Goal: Transaction & Acquisition: Purchase product/service

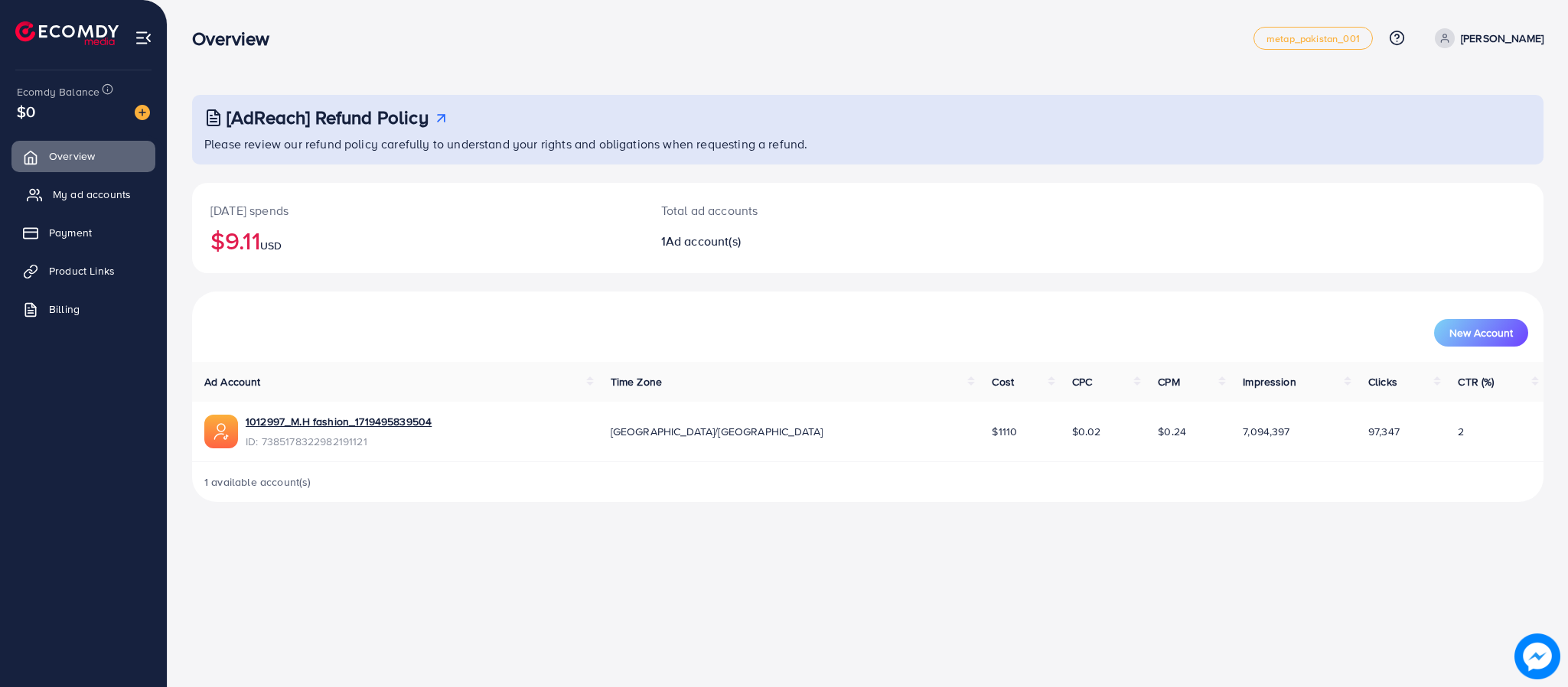
click at [83, 207] on link "My ad accounts" at bounding box center [83, 194] width 144 height 31
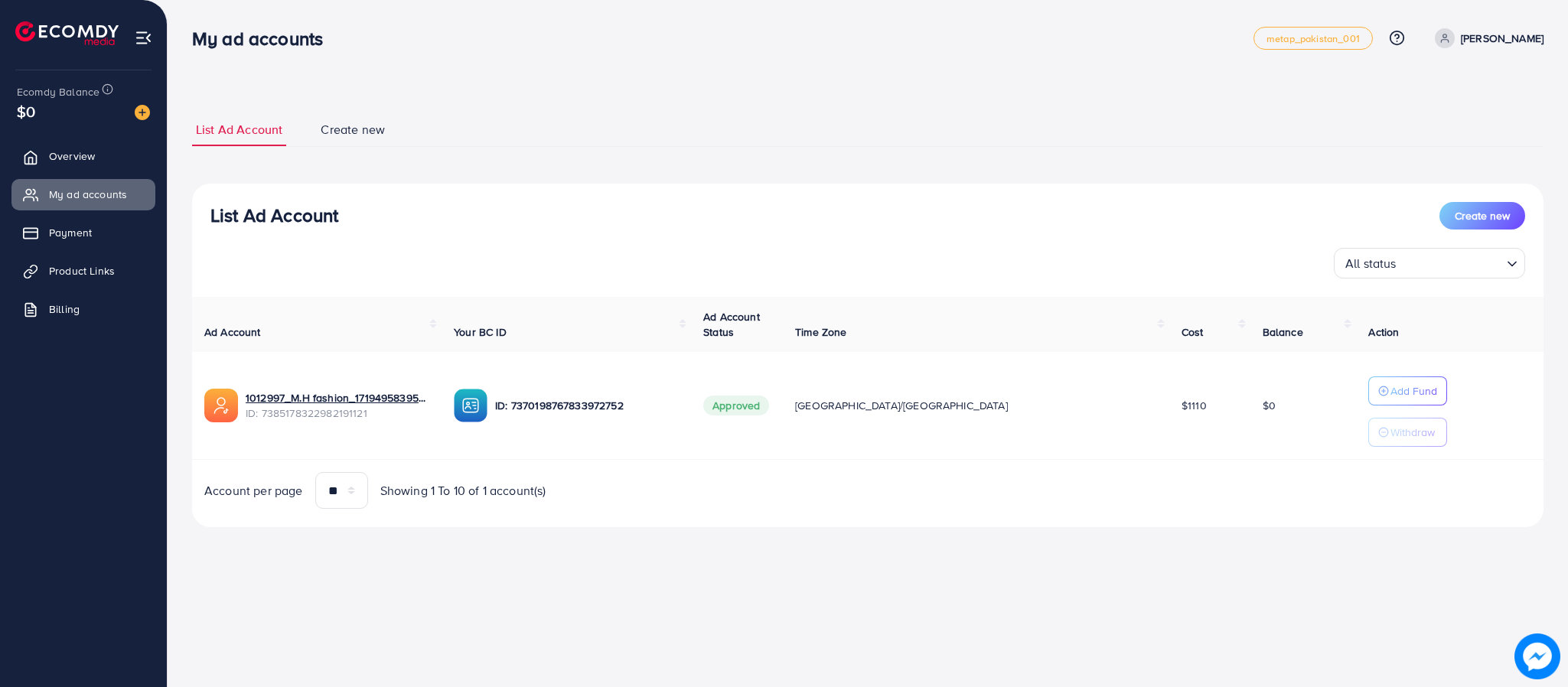
click at [146, 108] on img at bounding box center [142, 113] width 15 height 15
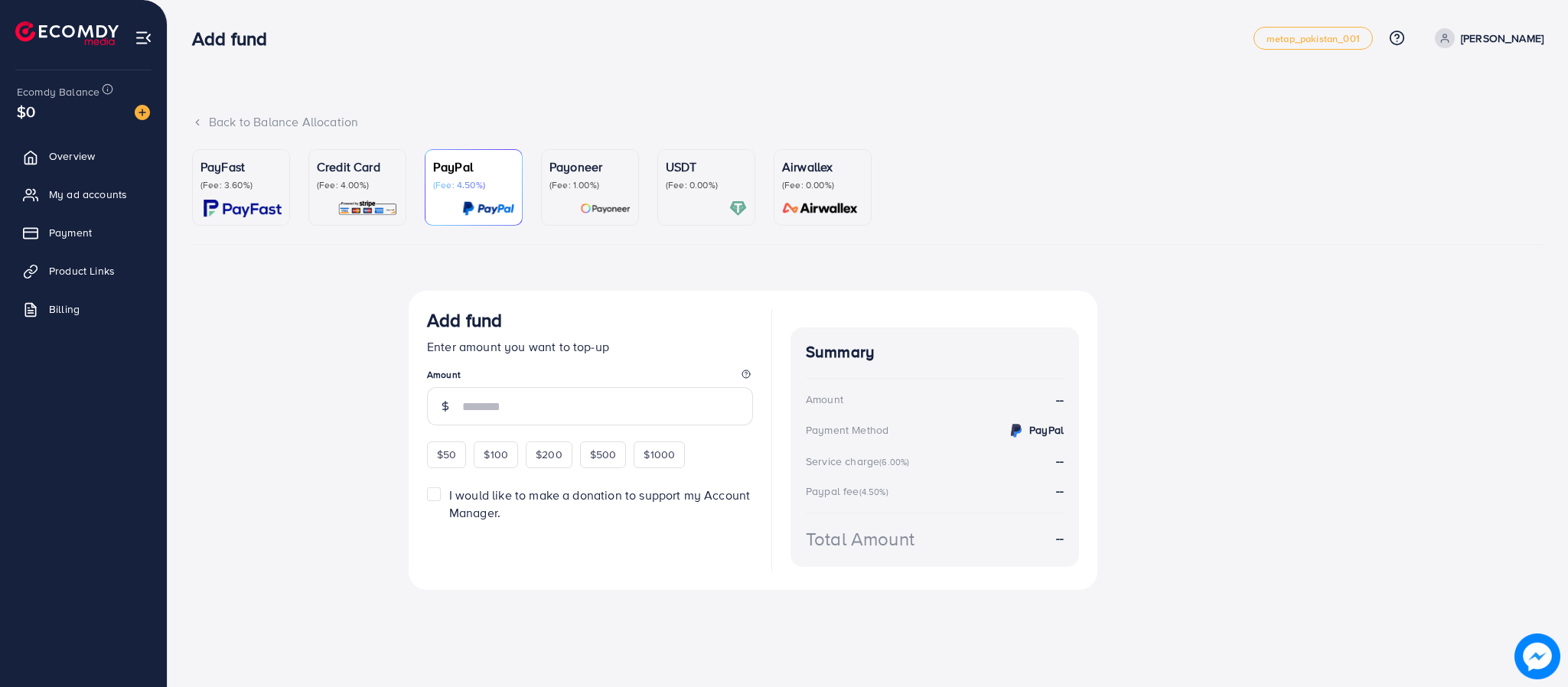
click at [270, 190] on p "(Fee: 3.60%)" at bounding box center [242, 185] width 81 height 13
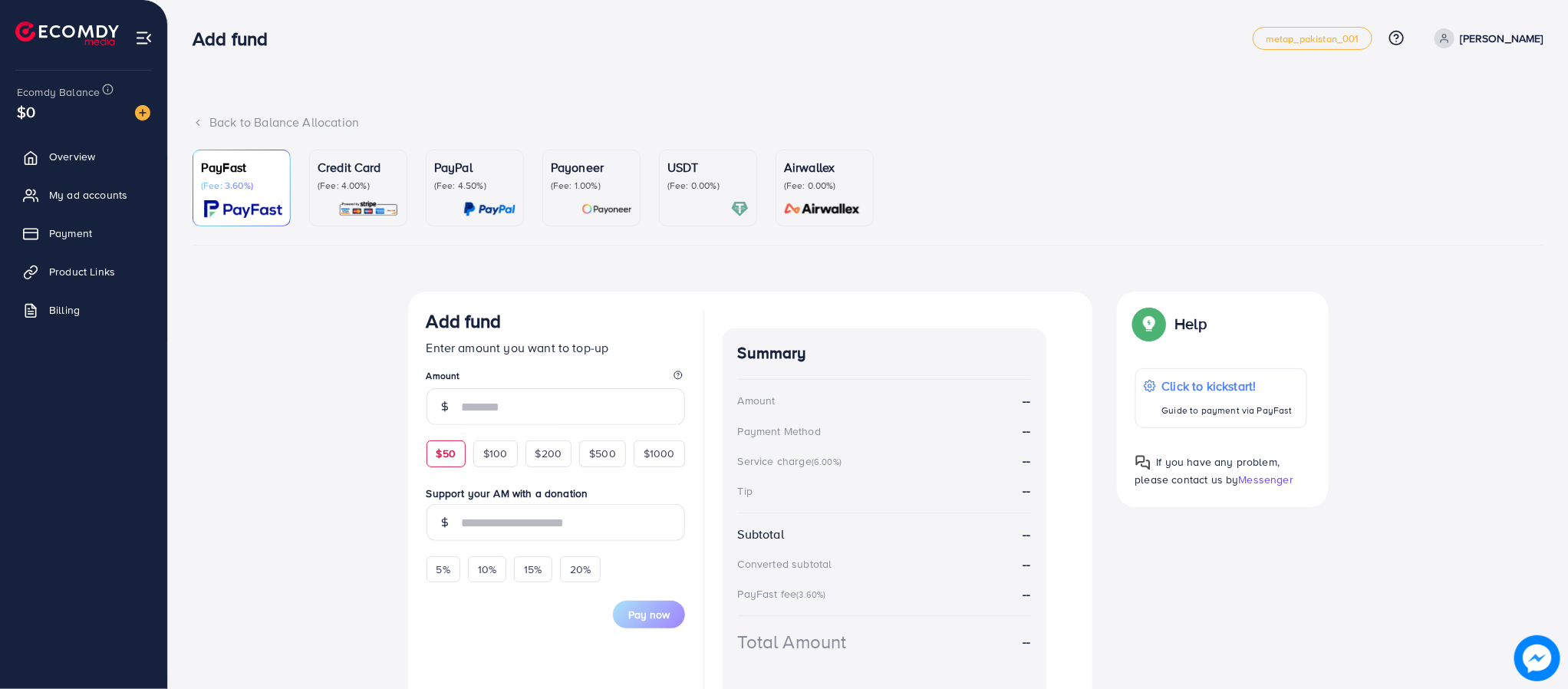
click at [454, 454] on span "$50" at bounding box center [446, 454] width 19 height 16
type input "**"
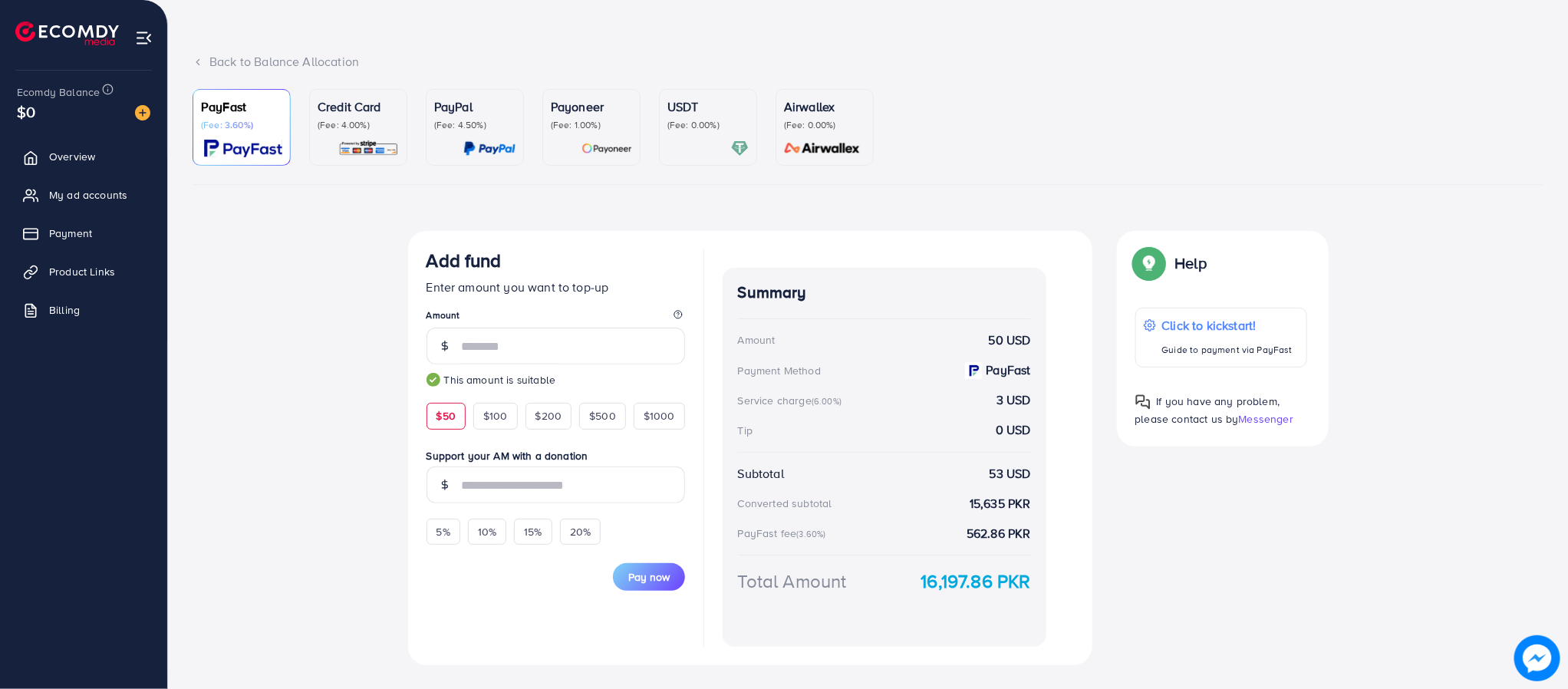
scroll to position [93, 0]
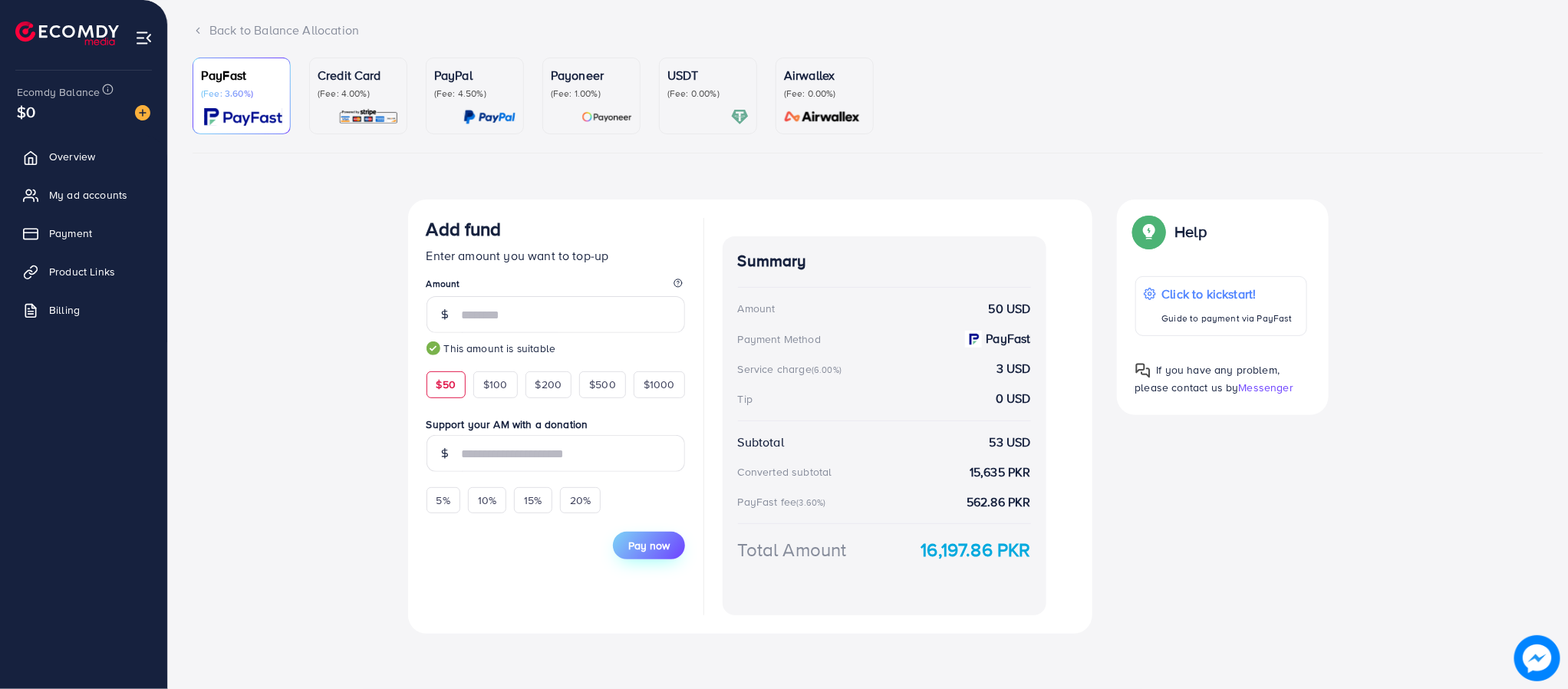
click at [643, 551] on span "Pay now" at bounding box center [649, 546] width 42 height 16
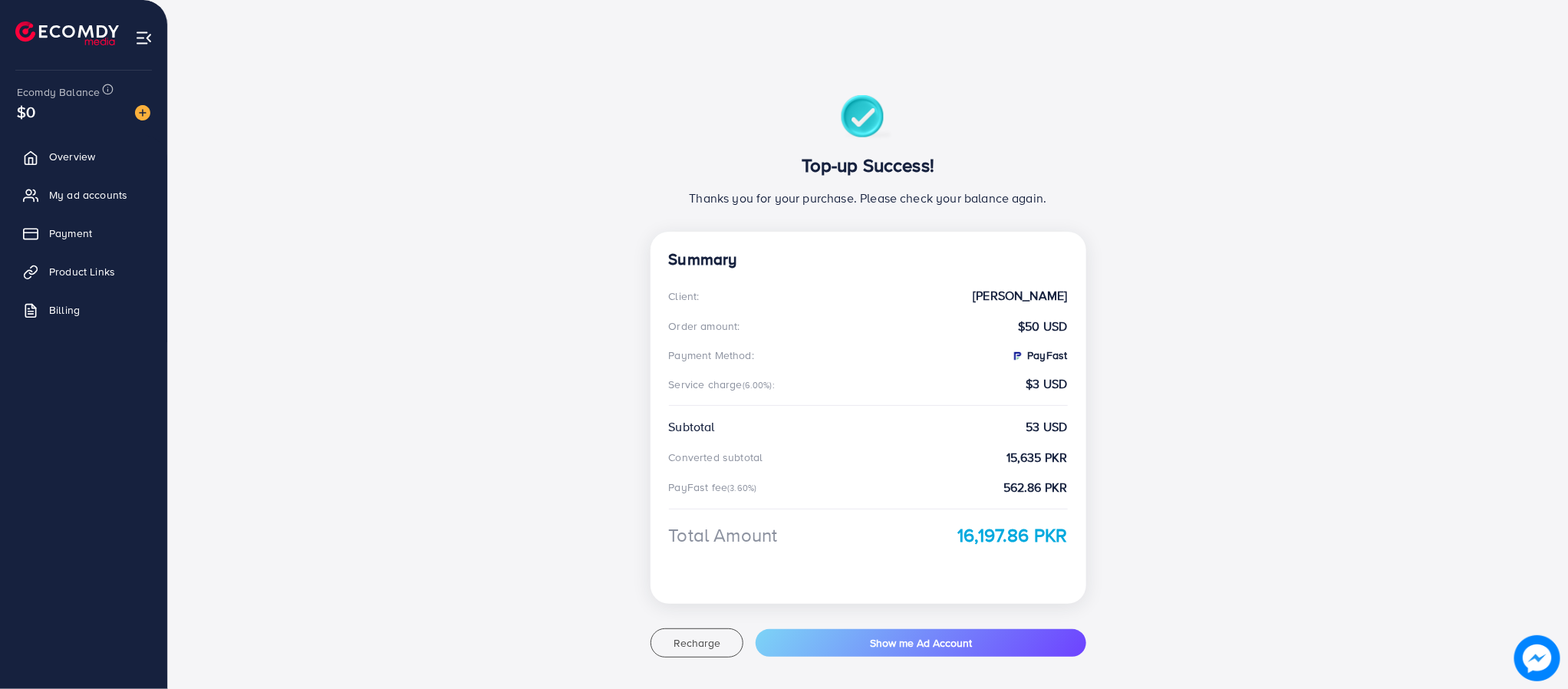
scroll to position [86, 0]
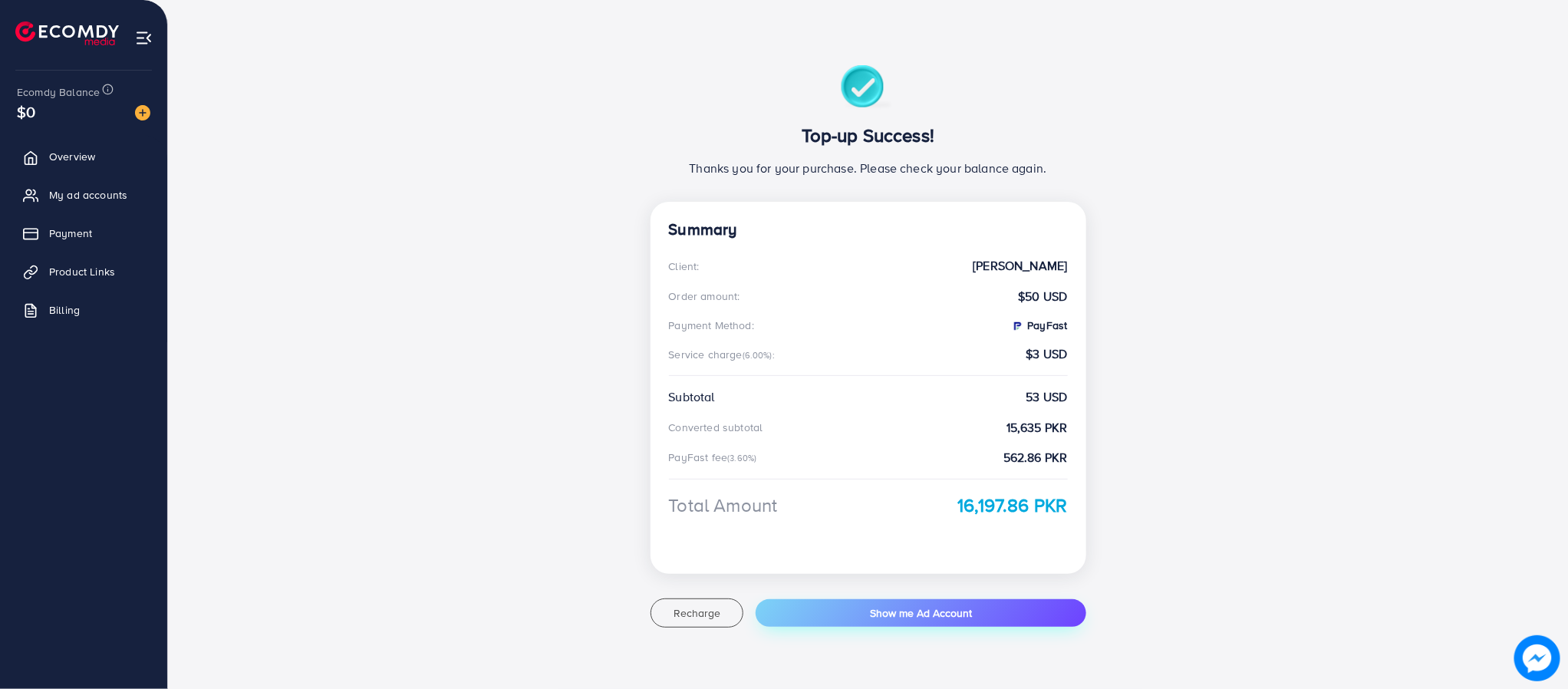
click at [838, 612] on button "Show me Ad Account" at bounding box center [920, 613] width 330 height 28
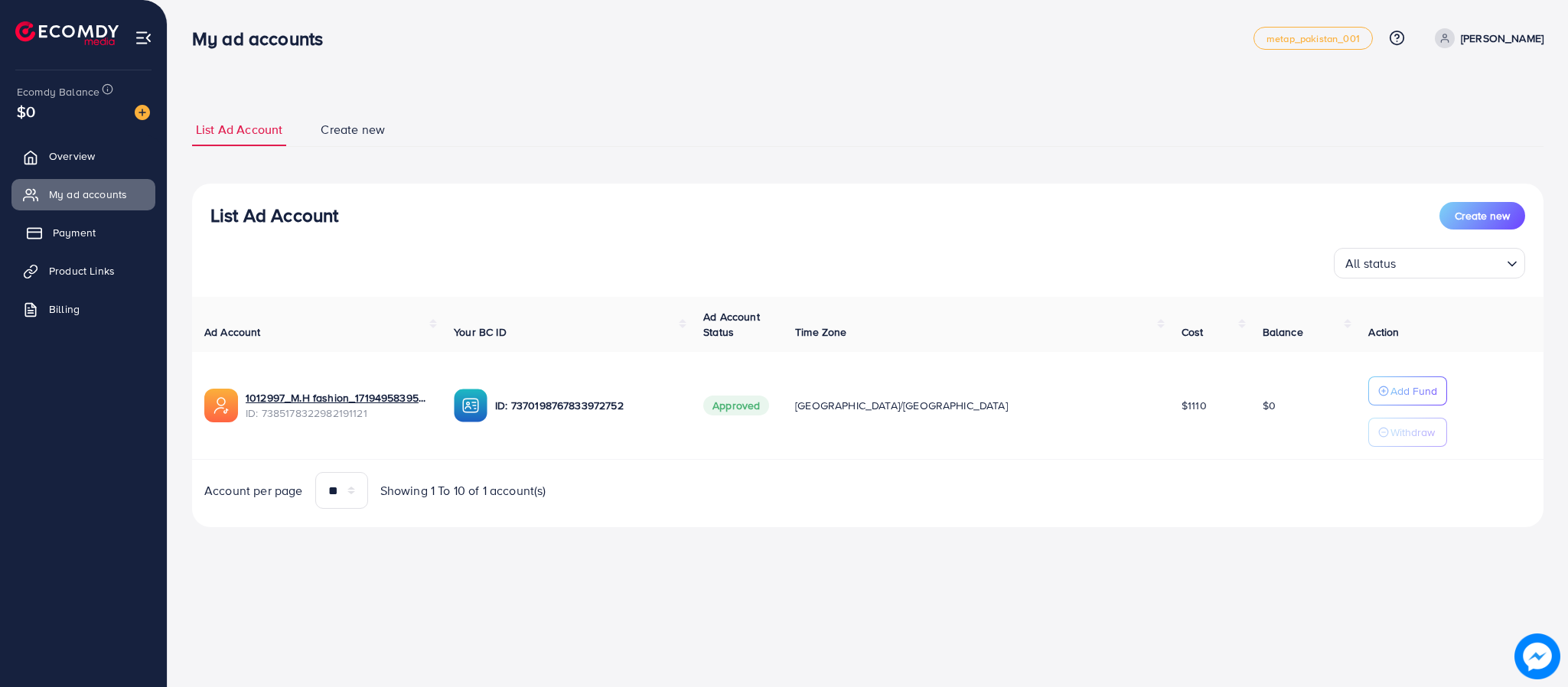
click at [85, 228] on span "Payment" at bounding box center [74, 233] width 43 height 15
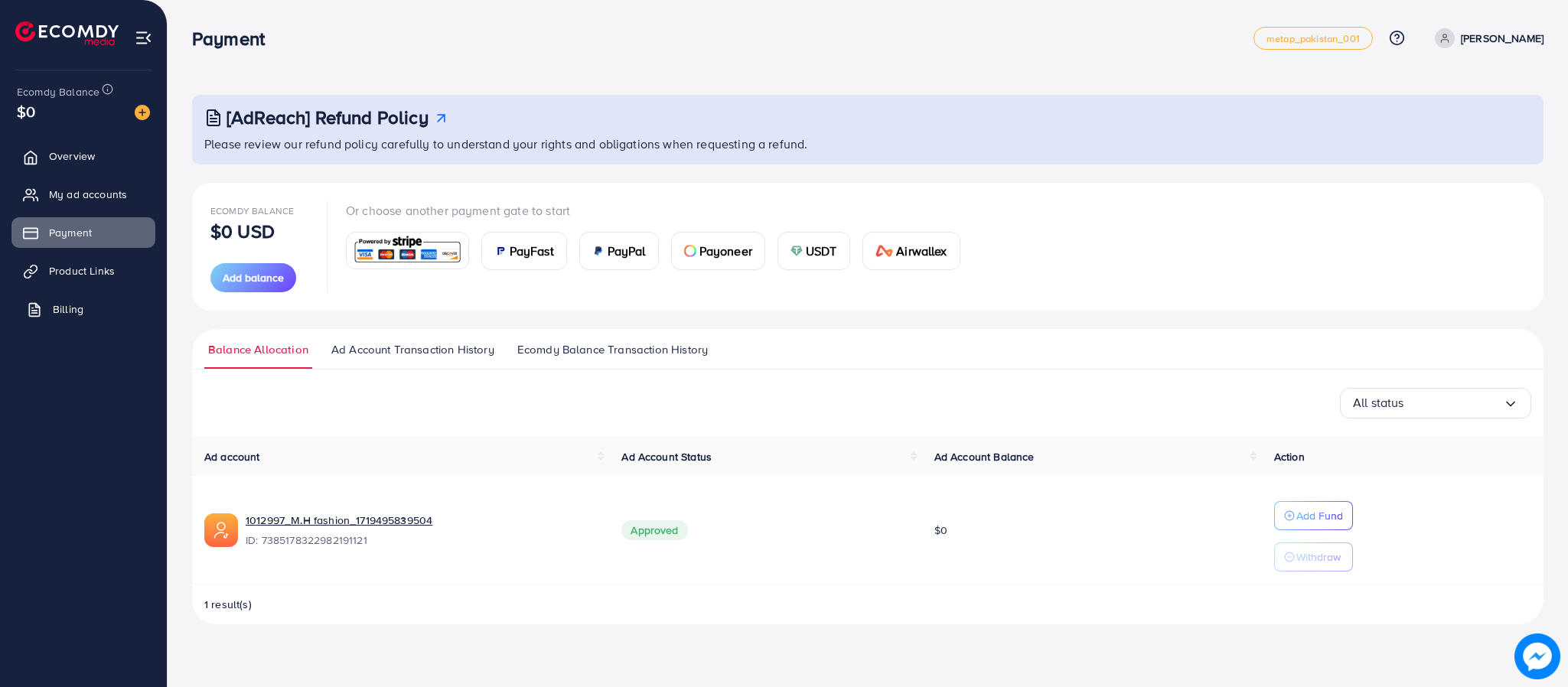
click at [95, 303] on link "Billing" at bounding box center [83, 309] width 144 height 31
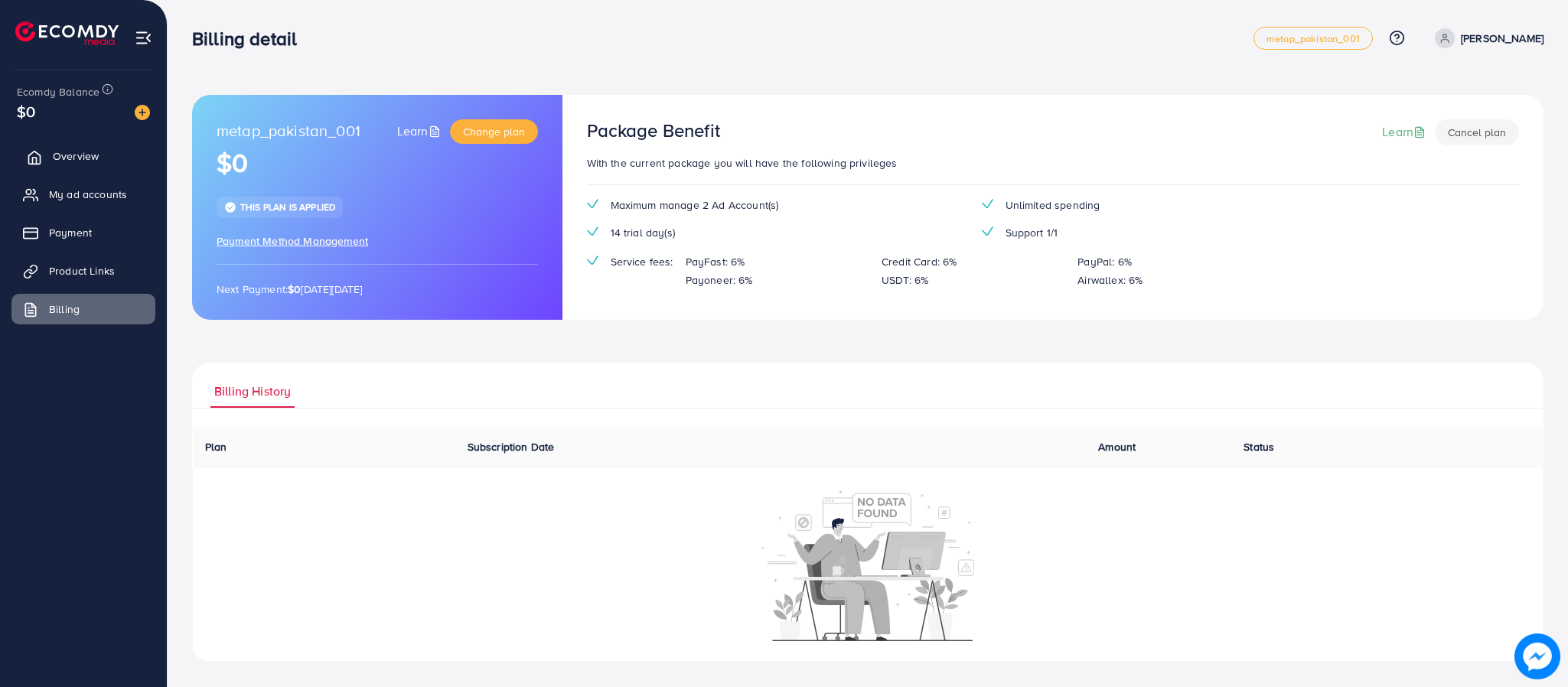
click at [48, 170] on link "Overview" at bounding box center [83, 157] width 144 height 31
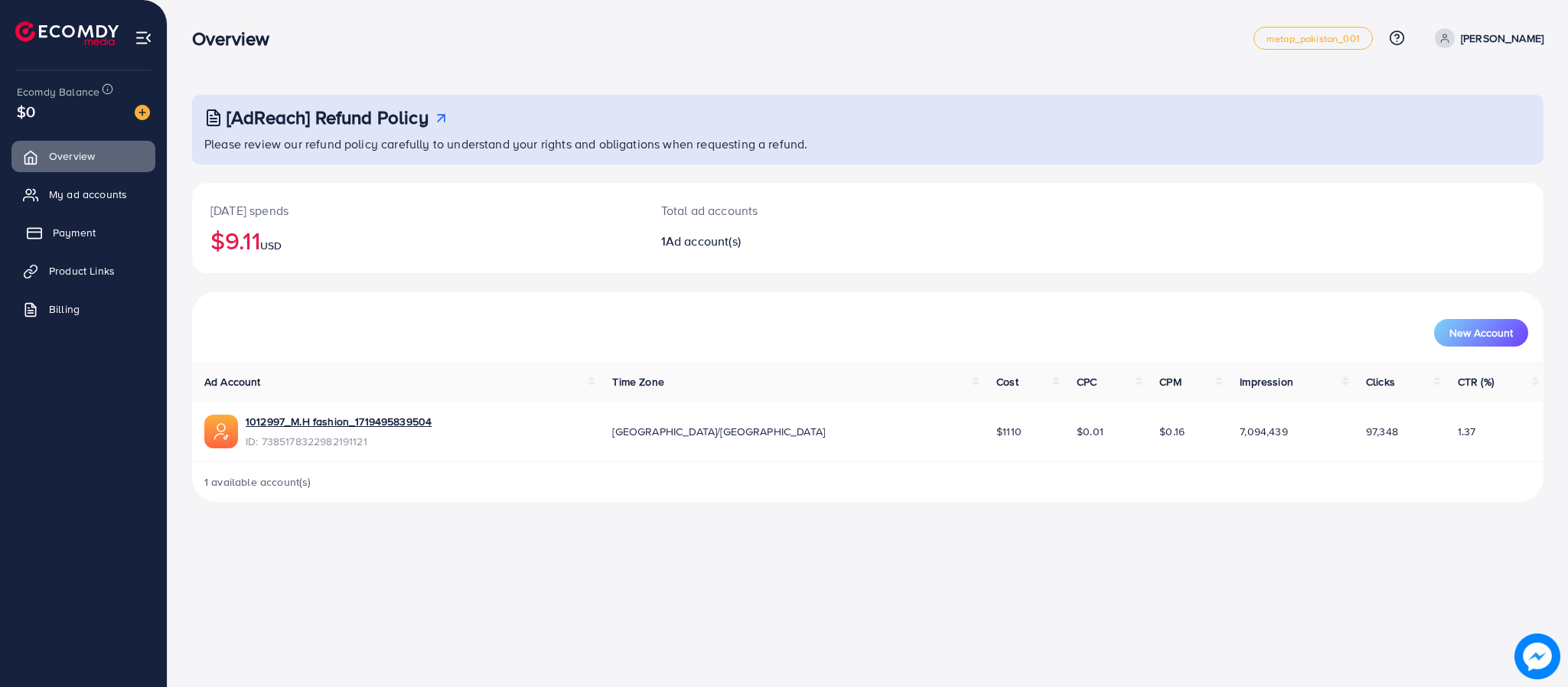
click at [76, 220] on link "Payment" at bounding box center [83, 233] width 144 height 31
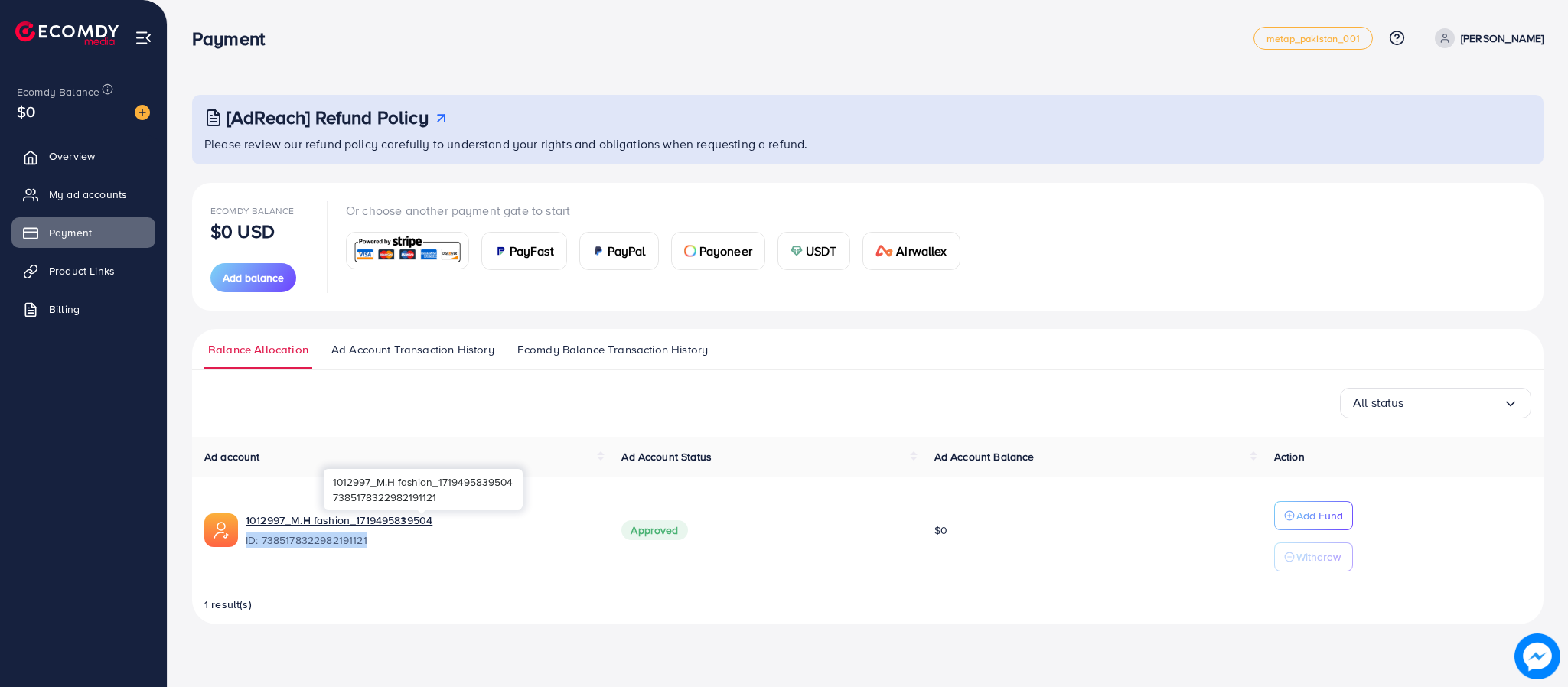
drag, startPoint x: 378, startPoint y: 540, endPoint x: 245, endPoint y: 547, distance: 133.2
click at [245, 547] on span "ID: 7385178322982191121" at bounding box center [421, 540] width 352 height 15
copy span "ID: 7385178322982191121"
click at [481, 347] on span "Ad Account Transaction History" at bounding box center [413, 349] width 163 height 16
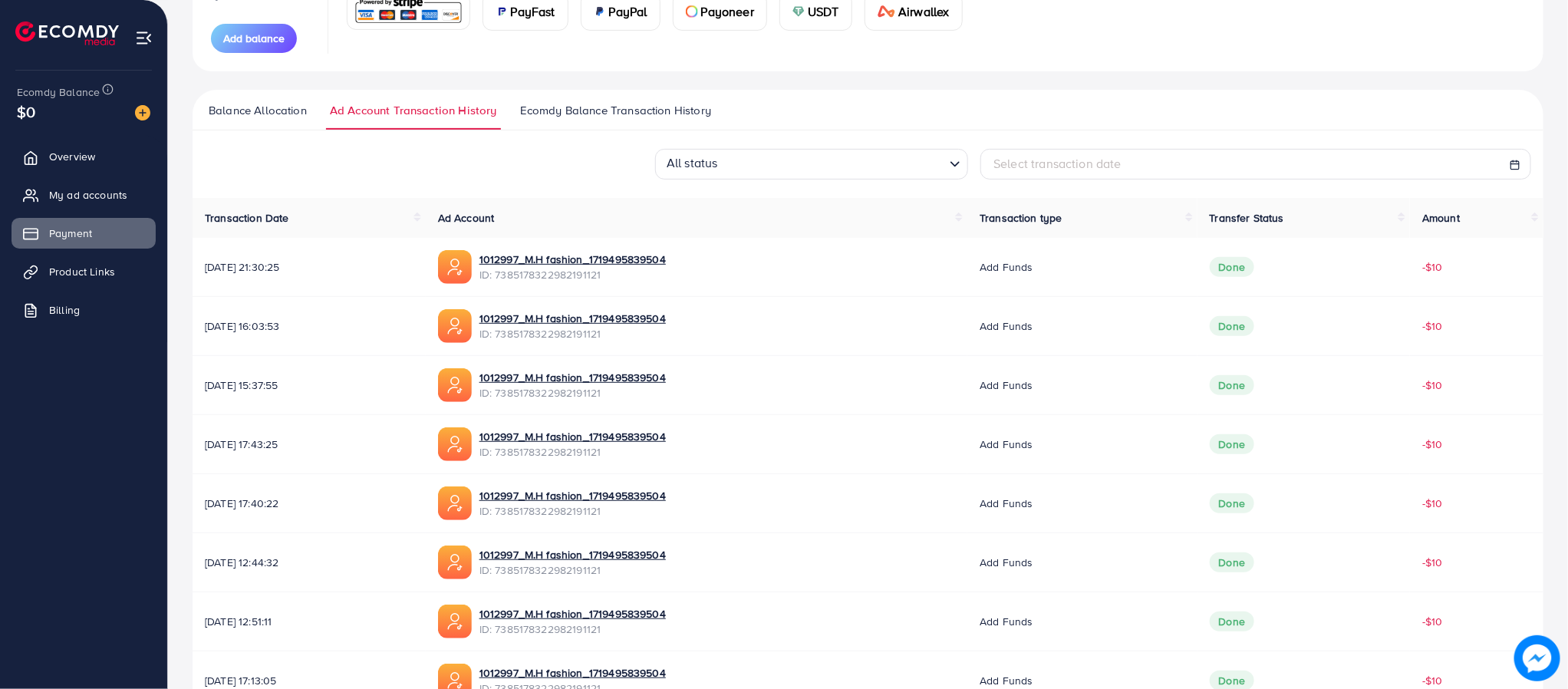
scroll to position [192, 0]
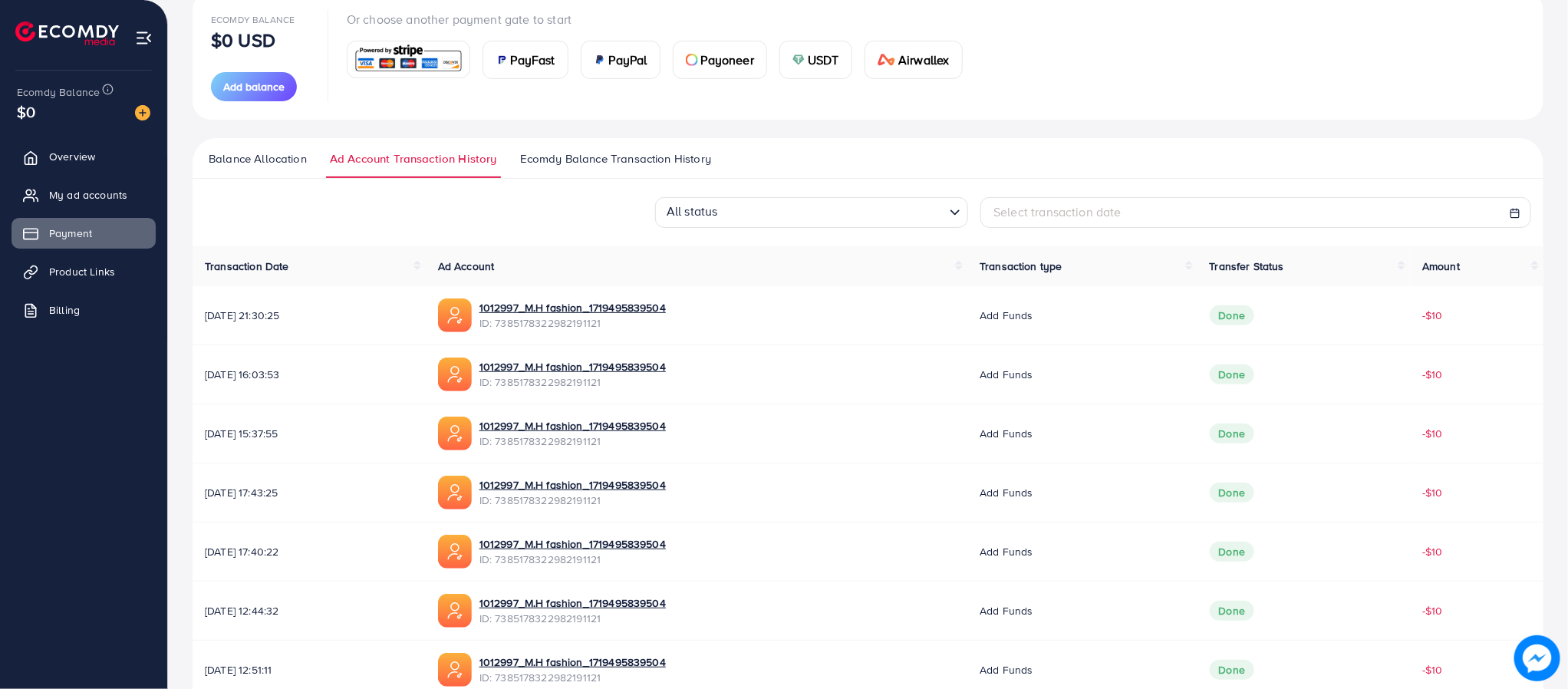
click at [615, 161] on span "Ecomdy Balance Transaction History" at bounding box center [615, 158] width 191 height 16
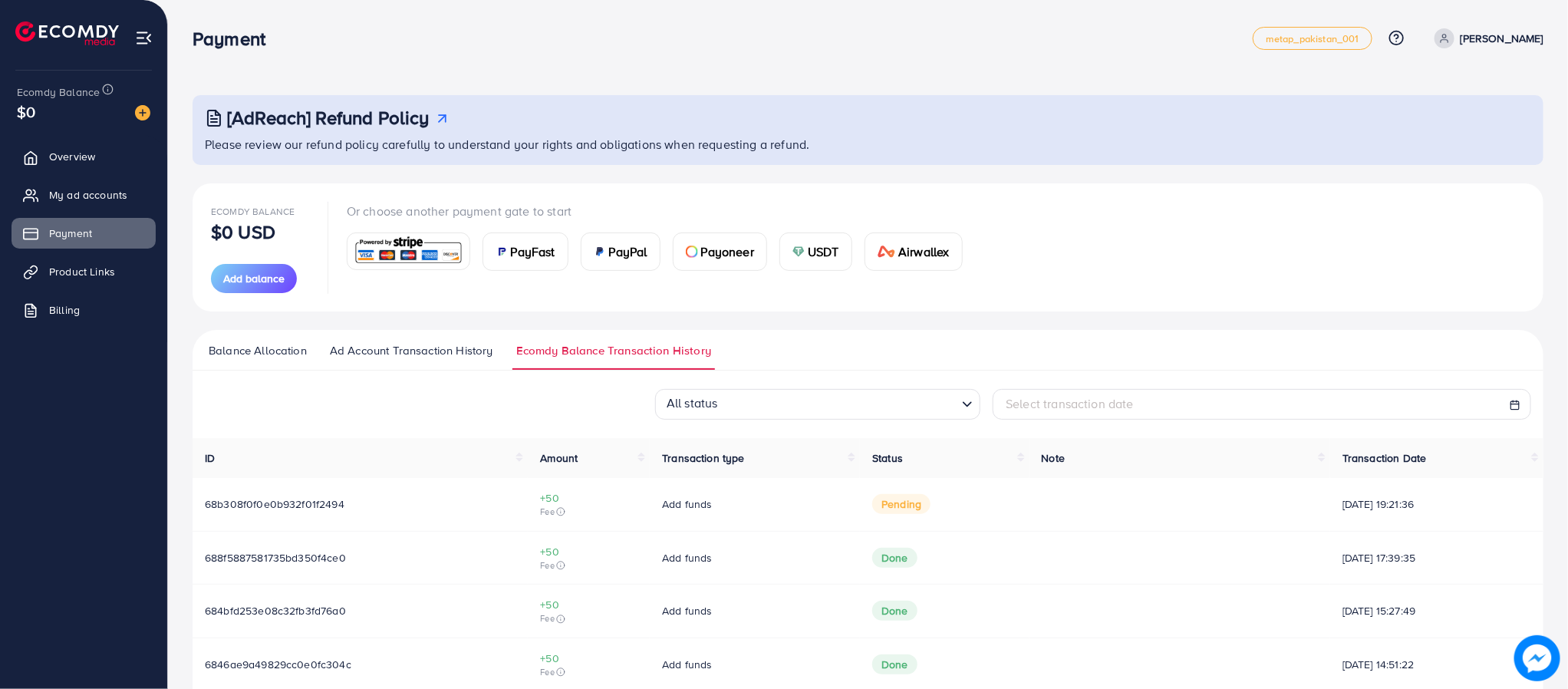
drag, startPoint x: 354, startPoint y: 507, endPoint x: 201, endPoint y: 521, distance: 153.6
click at [201, 521] on td "68b308f0f0e0b932f01f2494" at bounding box center [360, 505] width 335 height 53
copy span "68b308f0f0e0b932f01f2494"
